Goal: Communication & Community: Answer question/provide support

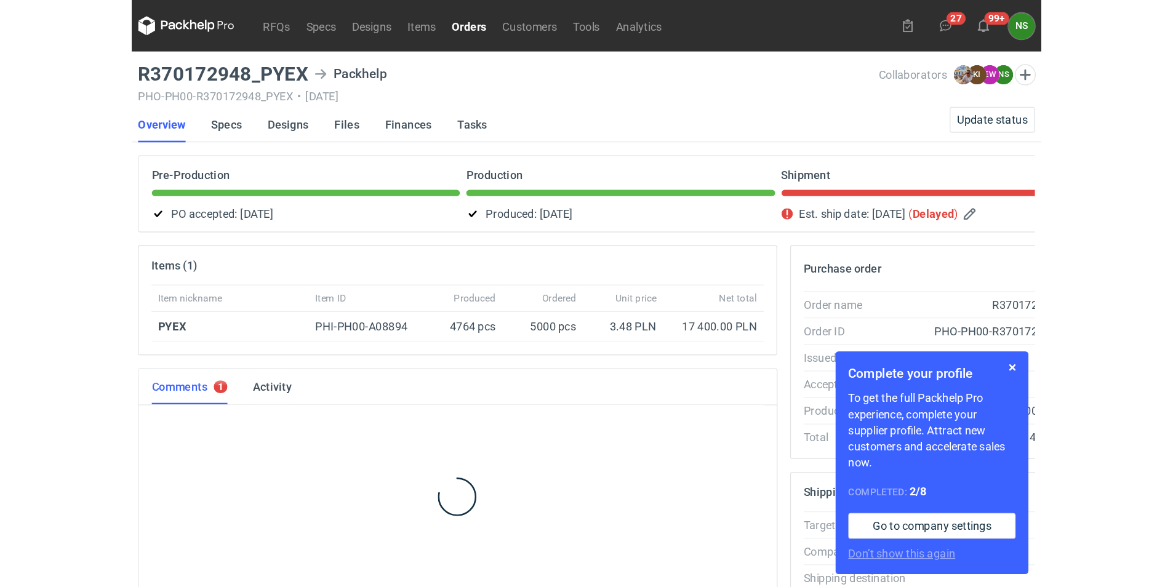
scroll to position [4, 0]
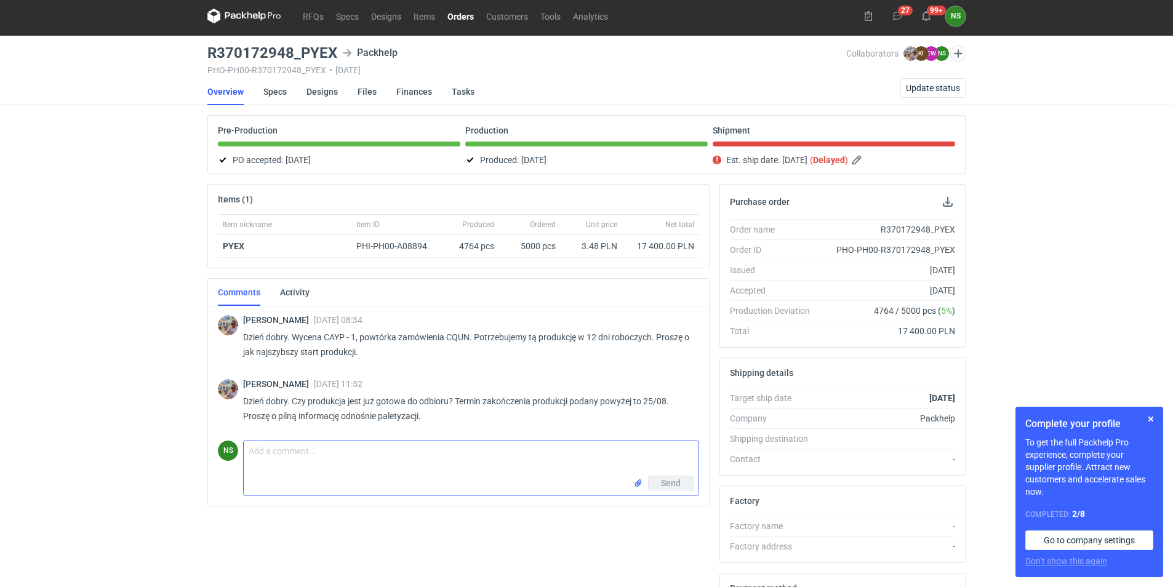
click at [370, 449] on textarea "Comment message" at bounding box center [471, 458] width 455 height 34
click at [366, 449] on textarea "Comment message" at bounding box center [471, 458] width 455 height 34
paste textarea "4 764"
click at [466, 449] on textarea "witam, tak, tak jak podawałam jest gotowe 4 764sztuk. mamy 10 palet" at bounding box center [471, 458] width 455 height 34
click at [550, 449] on textarea "witam, tak, tak jak podawałam jest gotowe 4 764sztuk. Mamy 10 palet" at bounding box center [471, 458] width 455 height 34
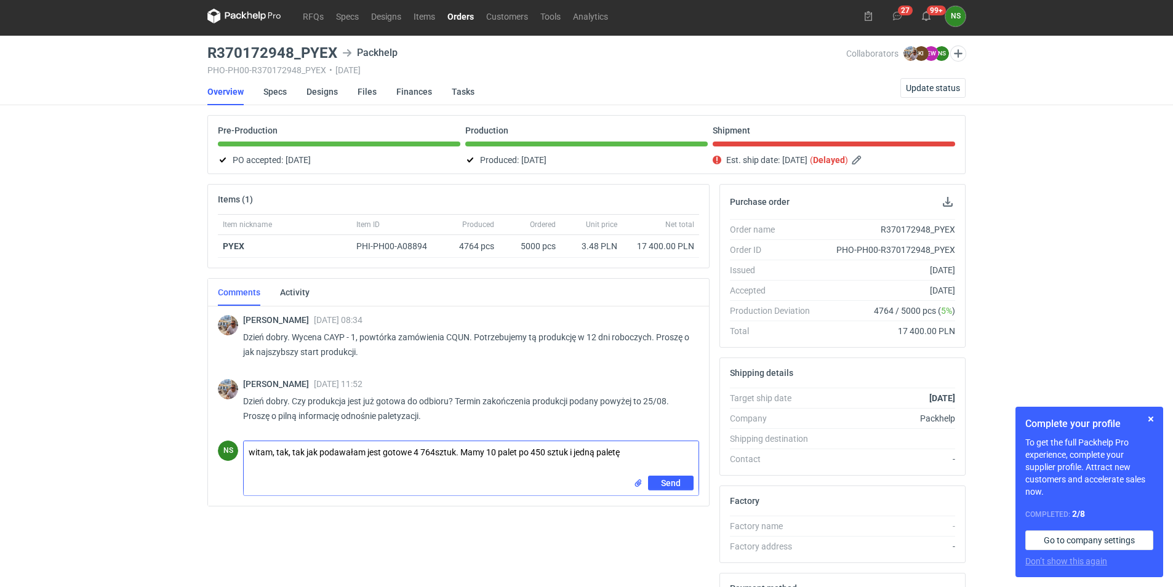
click at [632, 449] on textarea "witam, tak, tak jak podawałam jest gotowe 4 764sztuk. Mamy 10 palet po 450 sztu…" at bounding box center [471, 458] width 455 height 34
type textarea "witam, tak, tak jak podawałam jest gotowe 4 764sztuk. Mamy 10 palet po 450 sztu…"
click at [668, 449] on span "Send" at bounding box center [671, 483] width 20 height 9
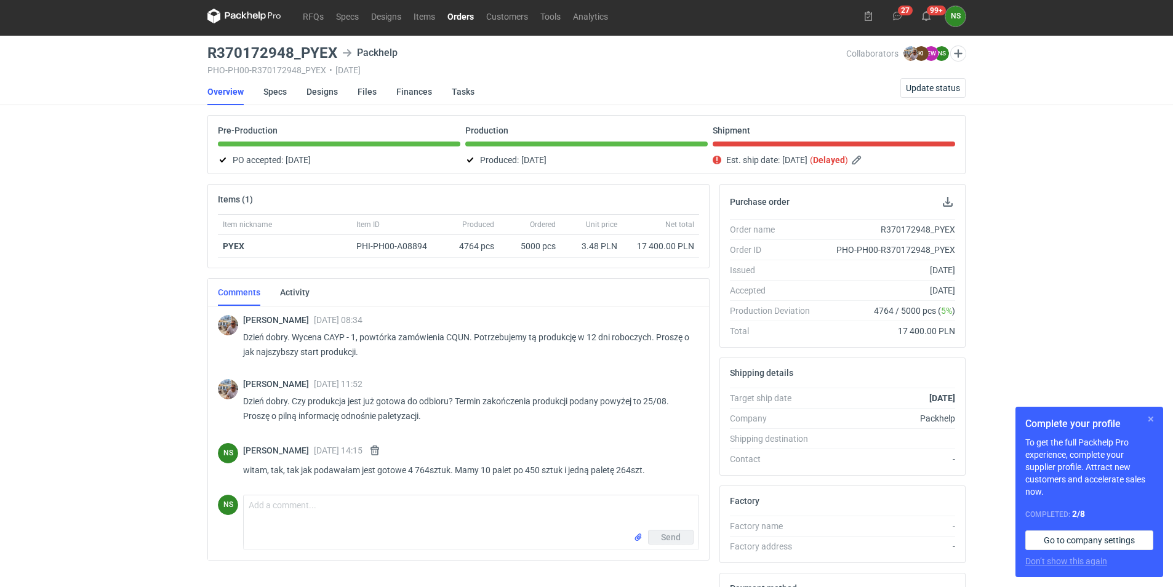
click at [695, 418] on button "button" at bounding box center [1150, 419] width 15 height 15
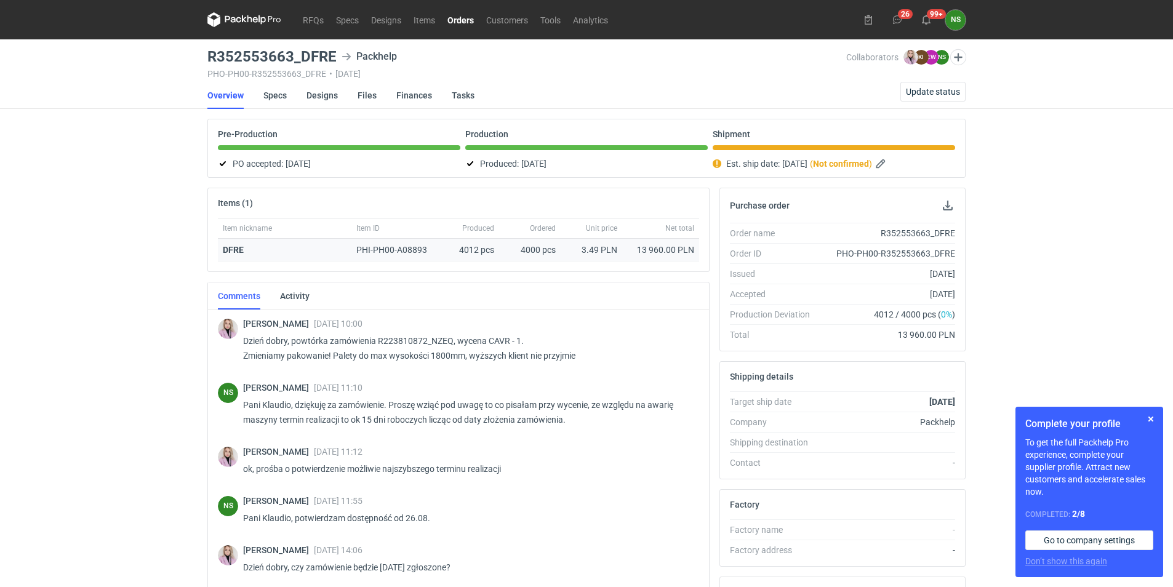
click at [469, 250] on div "4012 pcs" at bounding box center [471, 250] width 55 height 23
copy div "4012"
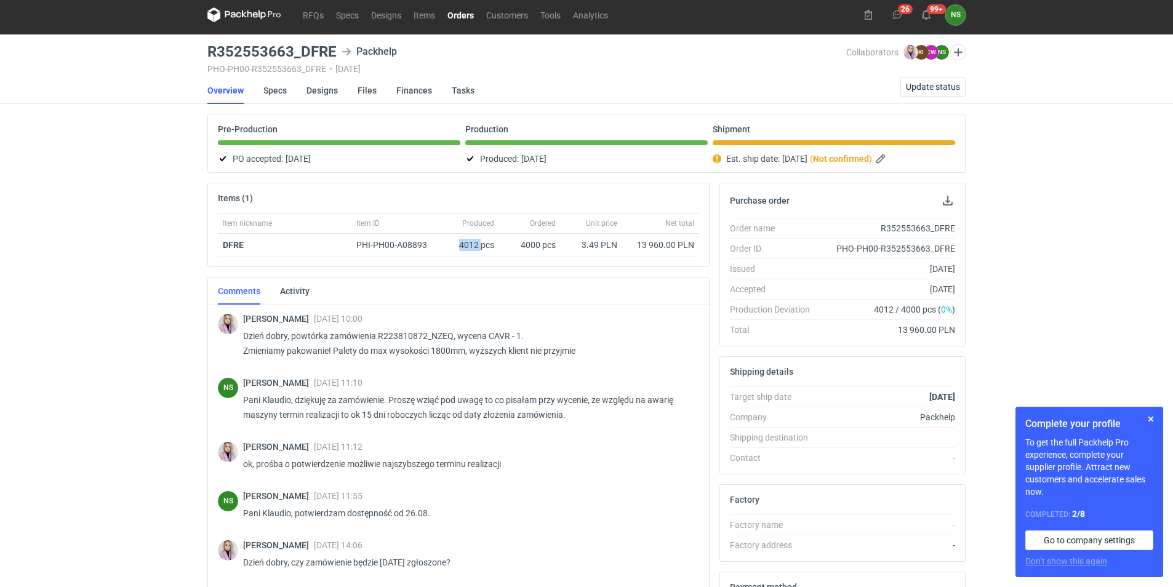
scroll to position [204, 0]
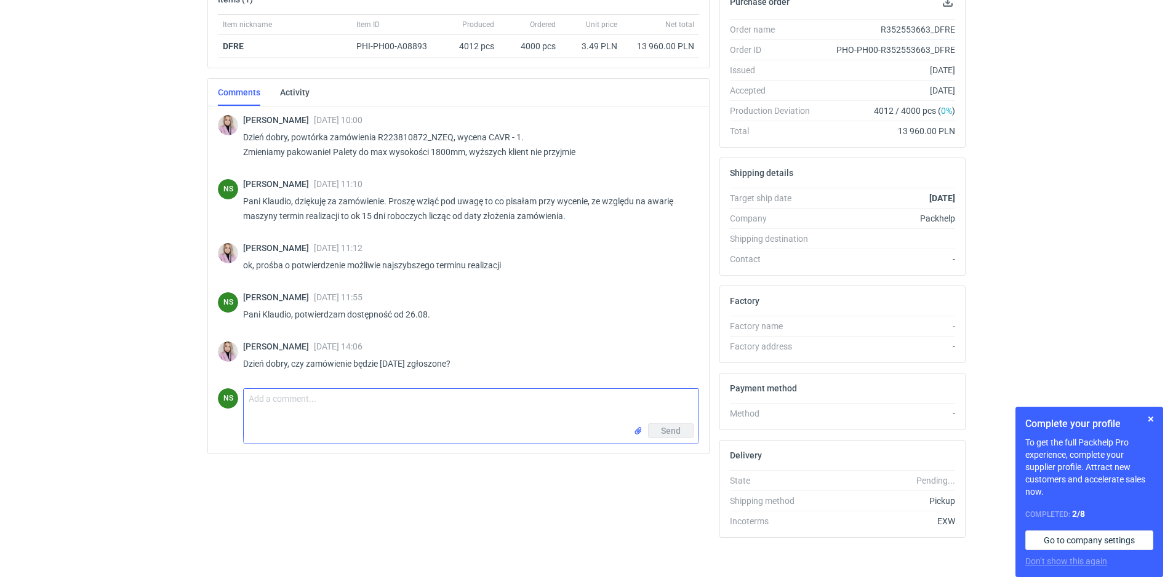
click at [344, 409] on textarea "Comment message" at bounding box center [471, 406] width 455 height 34
paste textarea "4012"
click at [537, 396] on textarea "witam, gotowych do odbioru jest 4012 sztuk, tak jak zgłoszone. Możecie Panstwo …" at bounding box center [471, 406] width 455 height 34
click at [634, 399] on textarea "witam, gotowych do odbioru jest 4012 sztuk, tak jak zgłoszone. Możecie Państwo …" at bounding box center [471, 406] width 455 height 34
click at [653, 398] on textarea "witam, gotowych do odbioru jest 4012 sztuk, tak jak zgłoszone. Możecie Państwo …" at bounding box center [471, 406] width 455 height 34
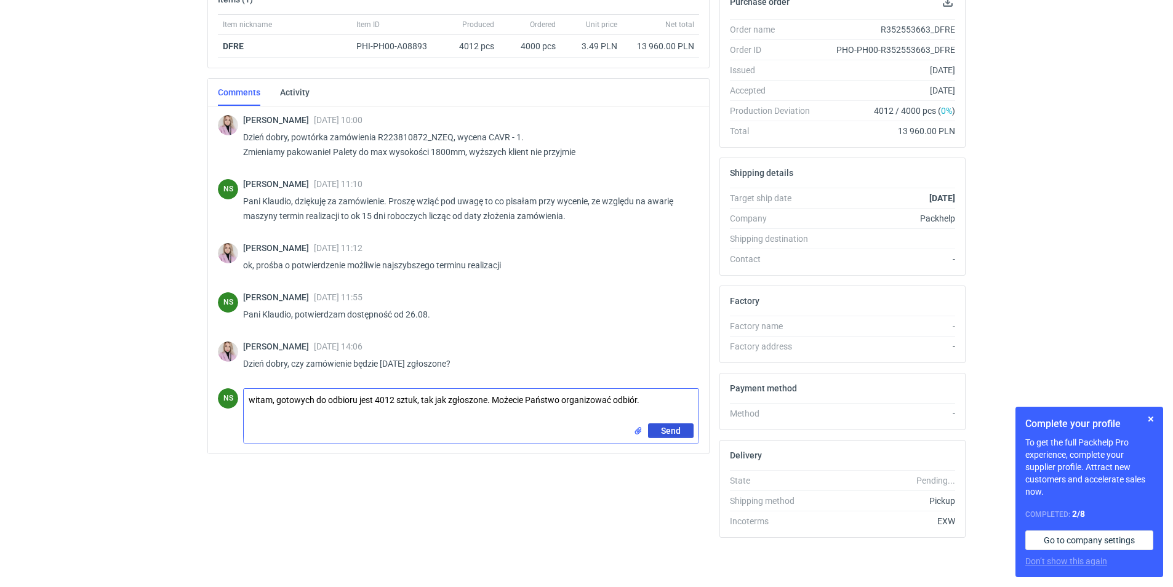
type textarea "witam, gotowych do odbioru jest 4012 sztuk, tak jak zgłoszone. Możecie Państwo …"
click at [676, 430] on span "Send" at bounding box center [671, 430] width 20 height 9
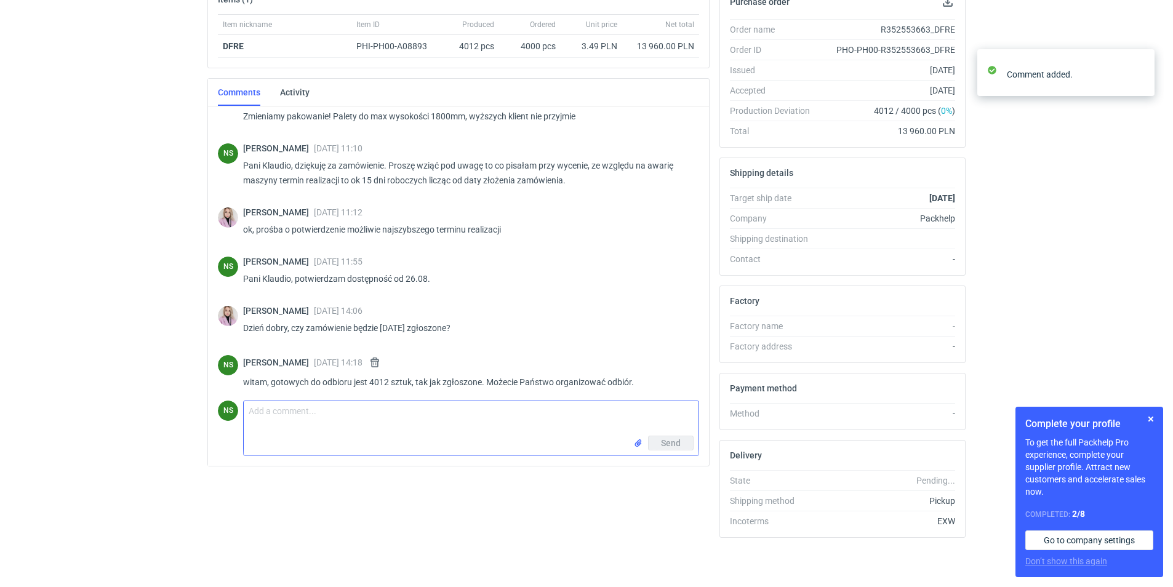
scroll to position [42, 0]
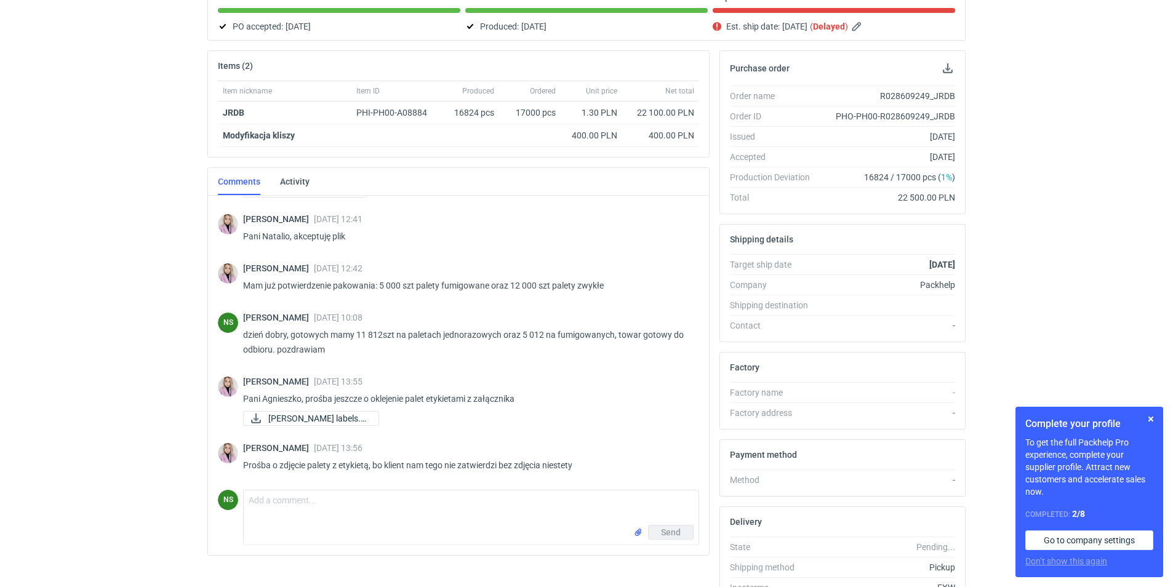
scroll to position [204, 0]
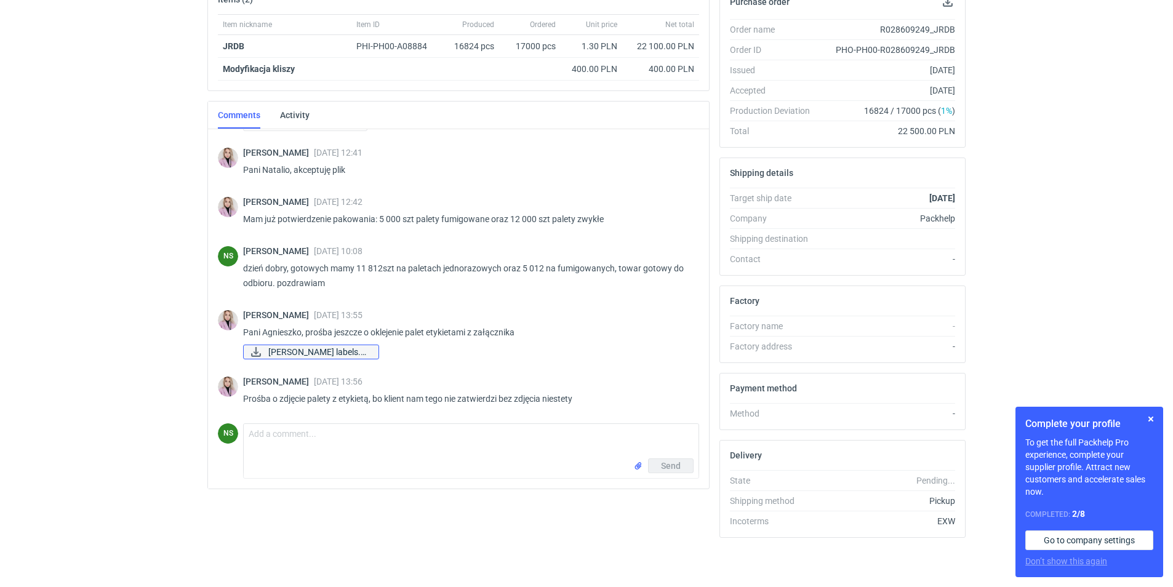
click at [326, 350] on span "Wonderbly labels.pdf" at bounding box center [318, 352] width 100 height 14
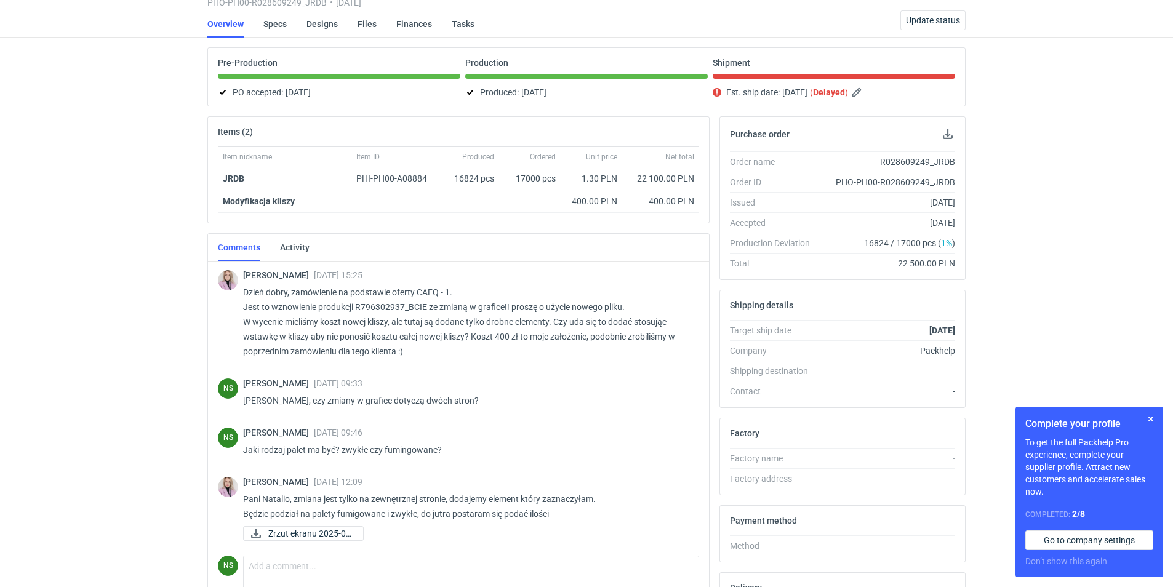
scroll to position [0, 0]
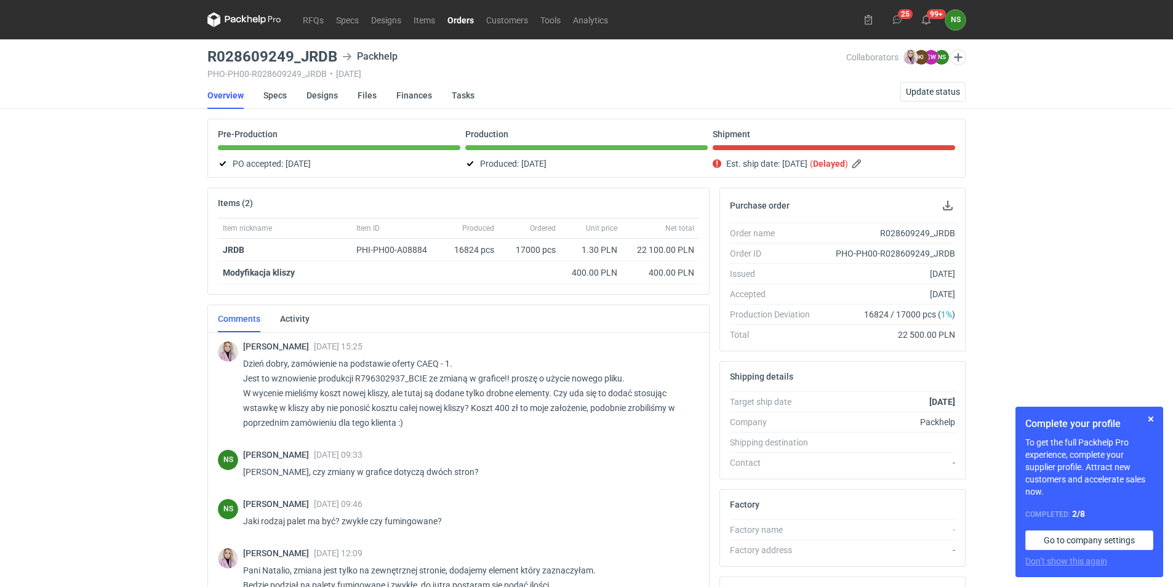
click at [266, 55] on h3 "R028609249_JRDB" at bounding box center [272, 56] width 130 height 15
drag, startPoint x: 266, startPoint y: 55, endPoint x: 244, endPoint y: 57, distance: 21.7
click at [242, 57] on h3 "R028609249_JRDB" at bounding box center [272, 56] width 130 height 15
drag, startPoint x: 209, startPoint y: 58, endPoint x: 290, endPoint y: 52, distance: 81.5
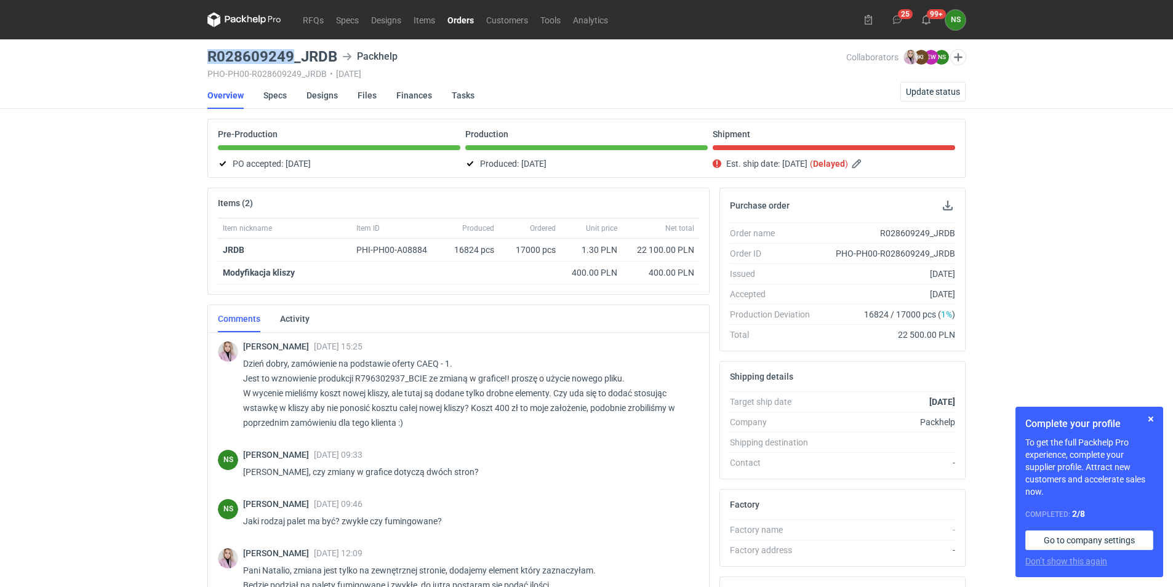
click at [290, 52] on h3 "R028609249_JRDB" at bounding box center [272, 56] width 130 height 15
copy h3 "R028609249"
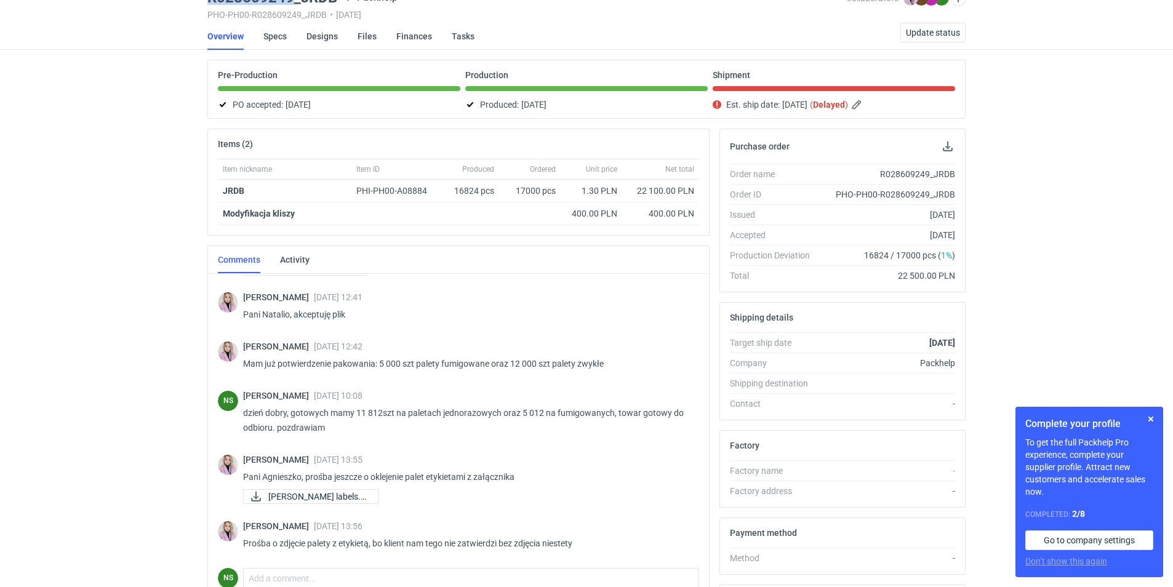
scroll to position [204, 0]
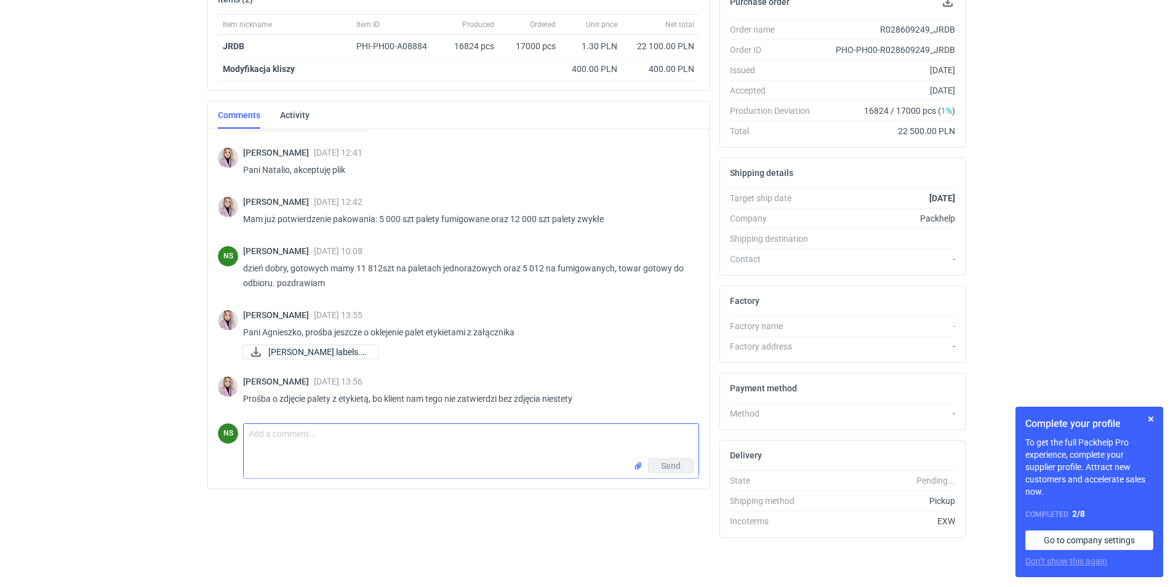
click at [390, 441] on textarea "Comment message" at bounding box center [471, 441] width 455 height 34
click at [337, 446] on textarea "Comment message" at bounding box center [471, 441] width 455 height 34
click at [330, 436] on textarea "Pani Klaudio, tylko skad paleta 692szt? bo mamy tylko palety 1440szt i jedną 29…" at bounding box center [471, 441] width 455 height 34
click at [587, 436] on textarea "Pani Klaudio, tylko skąd paleta 692szt? bo mamy tylko palety 1440szt i jedną 29…" at bounding box center [471, 441] width 455 height 34
type textarea "Pani Klaudio, tylko skąd paleta 692szt? bo mamy tylko palety 1440szt i jedną 29…"
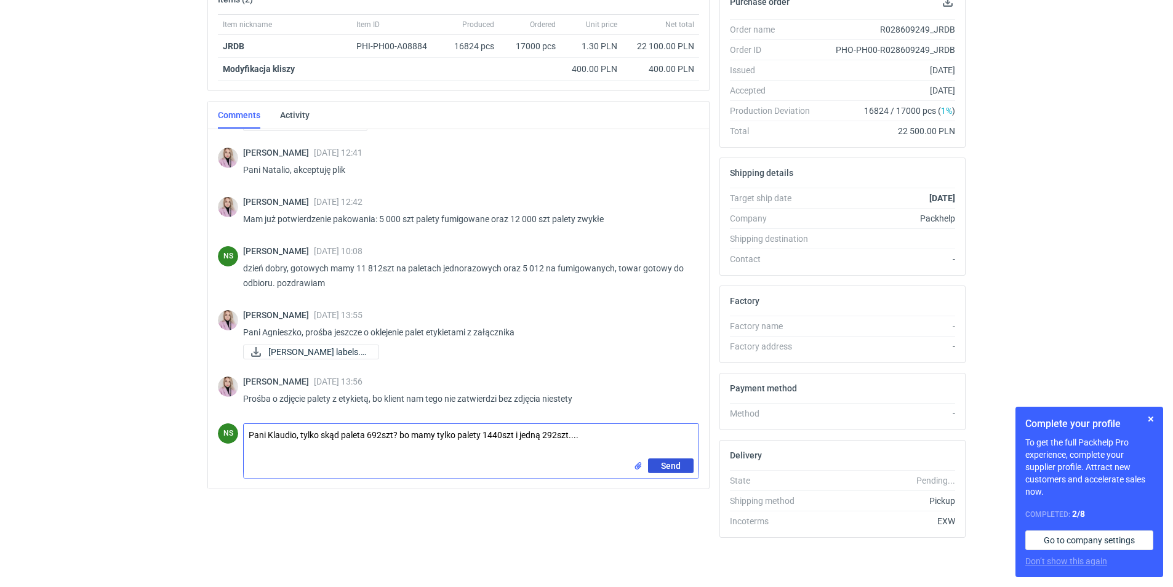
click at [670, 463] on span "Send" at bounding box center [671, 466] width 20 height 9
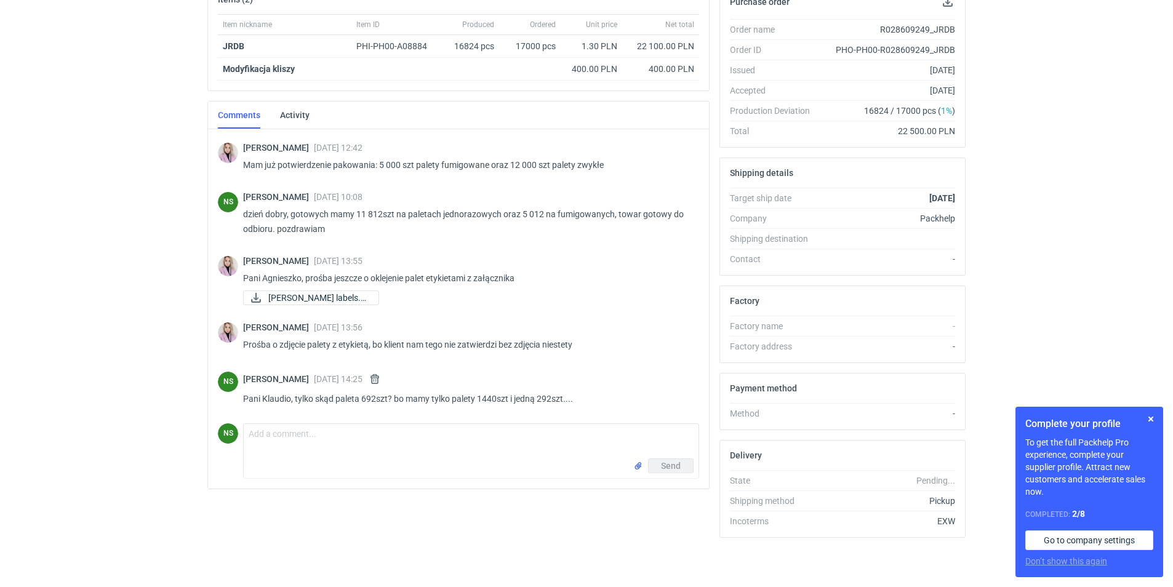
scroll to position [506, 0]
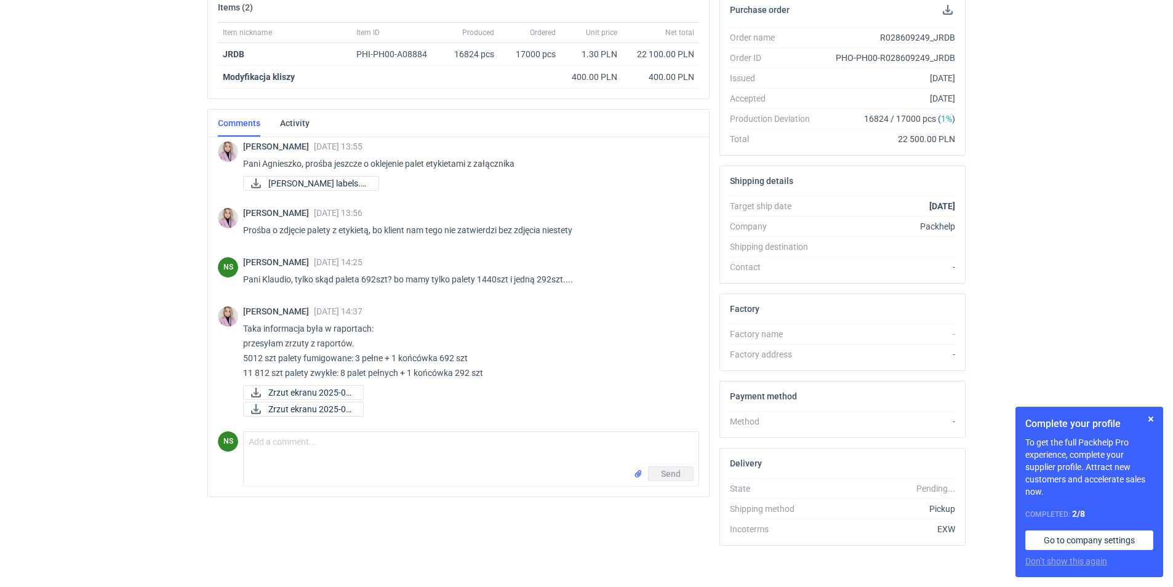
scroll to position [204, 0]
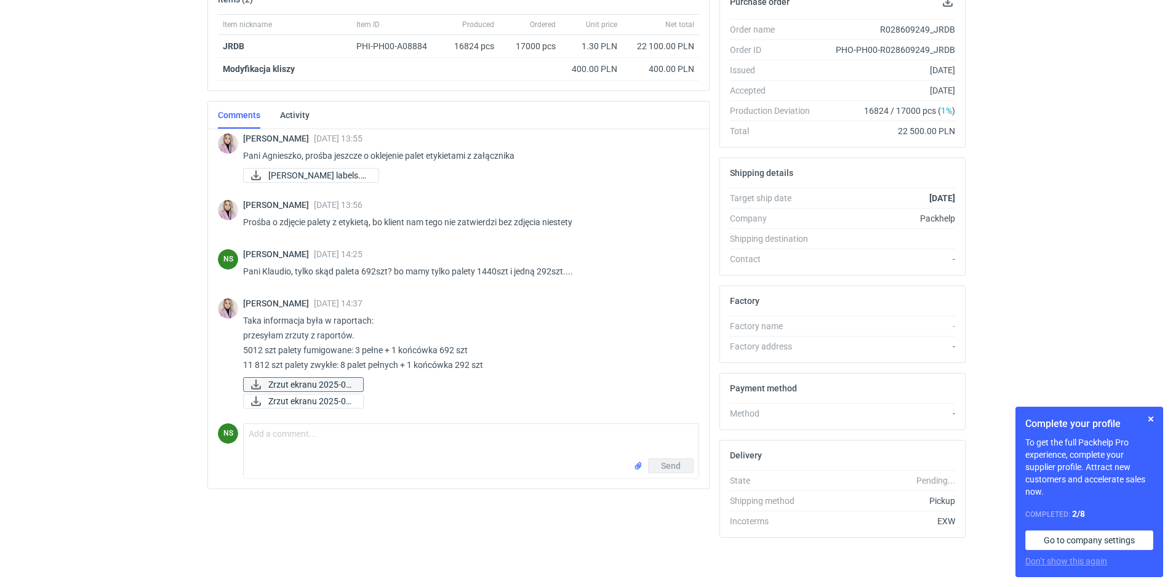
click at [293, 383] on span "Zrzut ekranu 2025-08..." at bounding box center [310, 385] width 85 height 14
click at [326, 384] on span "Zrzut ekranu 2025-08..." at bounding box center [310, 385] width 85 height 14
click at [320, 401] on span "Zrzut ekranu 2025-08..." at bounding box center [310, 401] width 85 height 14
drag, startPoint x: 336, startPoint y: 442, endPoint x: 334, endPoint y: 418, distance: 24.7
click at [335, 442] on textarea "Comment message" at bounding box center [471, 441] width 455 height 34
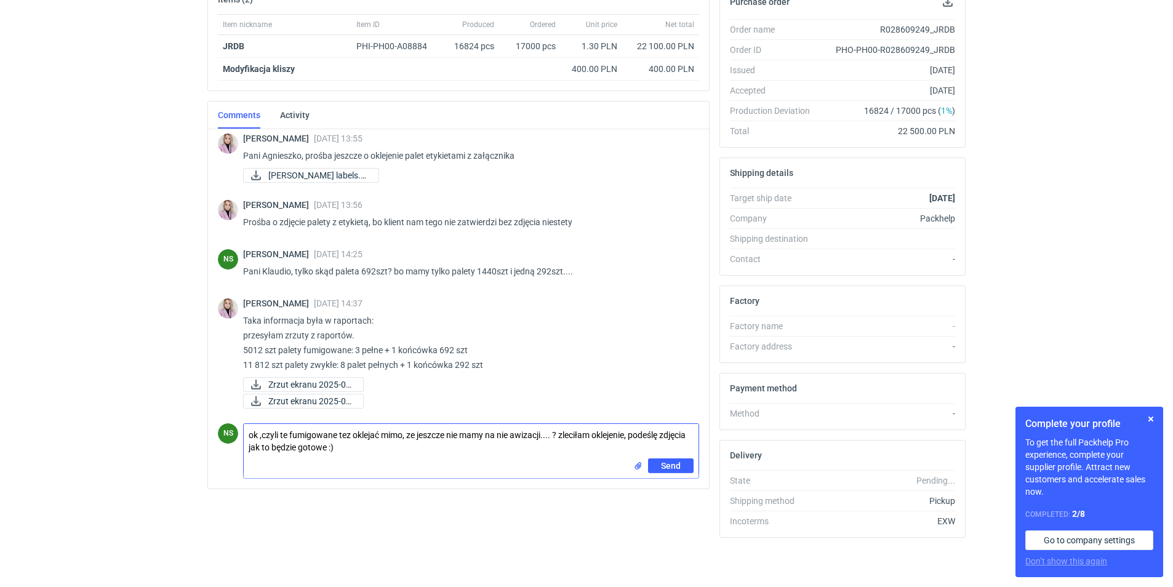
click at [257, 437] on textarea "ok ,czyli te fumigowane tez oklejać mimo, ze jeszcze nie mamy na nie awizacji..…" at bounding box center [471, 441] width 455 height 34
click at [564, 433] on textarea "ok, czyli te fumigowane tez oklejać mimo, ze jeszcze nie mamy na nie awizacji..…" at bounding box center [471, 441] width 455 height 34
type textarea "ok, czyli te fumigowane tez oklejać mimo, ze jeszcze nie mamy na nie awizacji..…"
click at [681, 464] on button "Send" at bounding box center [671, 465] width 46 height 15
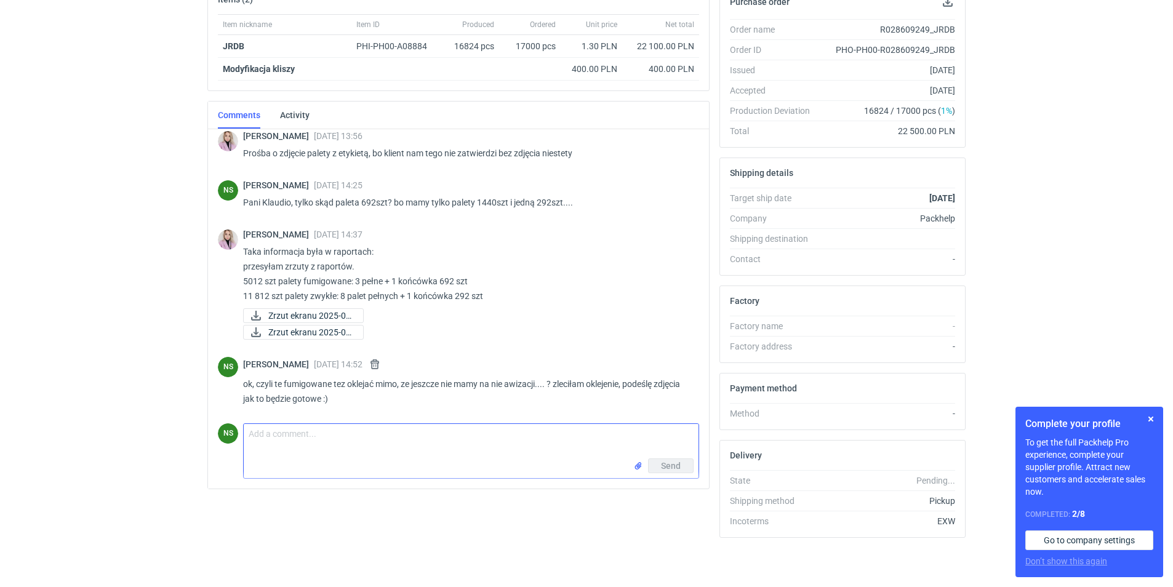
scroll to position [698, 0]
